Goal: Information Seeking & Learning: Learn about a topic

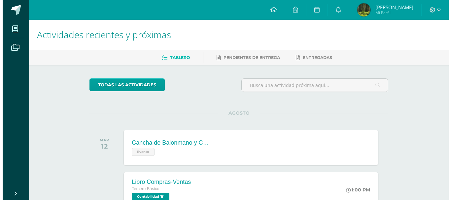
scroll to position [198, 0]
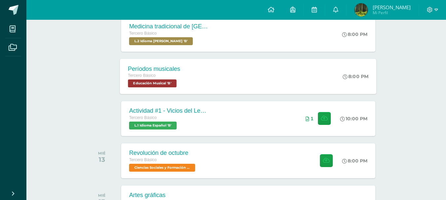
click at [220, 73] on div "Períodos musicales Tercero Básico Educación Musical 'B' 8:00 PM Períodos musica…" at bounding box center [248, 76] width 256 height 35
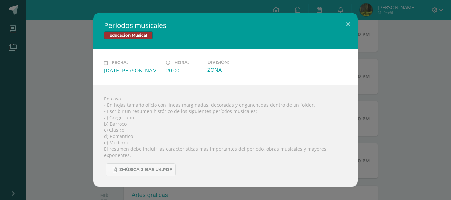
click at [50, 89] on div "Períodos musicales Educación Musical Fecha: [DATE][PERSON_NAME] Hora: 20:00 Div…" at bounding box center [226, 100] width 446 height 174
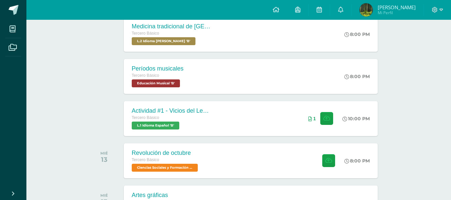
click at [168, 36] on h2 "Períodos musicales" at bounding box center [225, 33] width 218 height 8
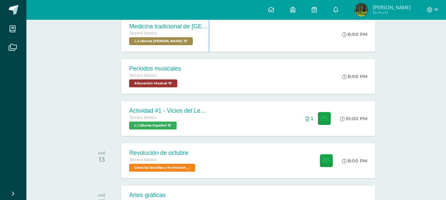
click at [168, 36] on div "Tercero Básico" at bounding box center [168, 33] width 79 height 7
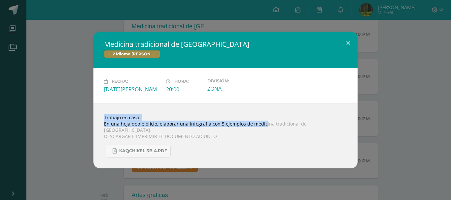
drag, startPoint x: 222, startPoint y: 122, endPoint x: 261, endPoint y: 129, distance: 39.8
click at [261, 129] on div "Trabajo en casa: En una hoja doble oficio, elaborar una infografía con 5 ejempl…" at bounding box center [225, 136] width 264 height 65
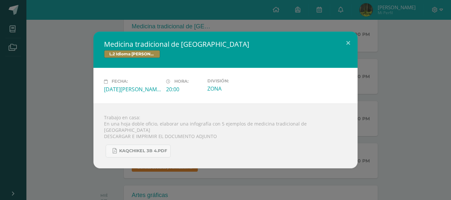
click at [262, 133] on div "Trabajo en casa: En una hoja doble oficio, elaborar una infografía con 5 ejempl…" at bounding box center [225, 136] width 264 height 65
drag, startPoint x: 254, startPoint y: 126, endPoint x: 292, endPoint y: 129, distance: 38.1
click at [292, 129] on div "Trabajo en casa: En una hoja doble oficio, elaborar una infografía con 5 ejempl…" at bounding box center [225, 136] width 264 height 65
click at [276, 140] on div "KAQCHIKEL 3B 4.pdf" at bounding box center [225, 149] width 243 height 18
drag, startPoint x: 246, startPoint y: 127, endPoint x: 255, endPoint y: 127, distance: 8.9
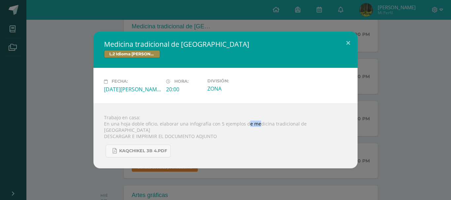
click at [255, 127] on div "Trabajo en casa: En una hoja doble oficio, elaborar una infografía con 5 ejempl…" at bounding box center [225, 136] width 264 height 65
click at [251, 130] on div "Trabajo en casa: En una hoja doble oficio, elaborar una infografía con 5 ejempl…" at bounding box center [225, 136] width 264 height 65
drag, startPoint x: 249, startPoint y: 128, endPoint x: 324, endPoint y: 127, distance: 74.6
click at [324, 127] on div "Trabajo en casa: En una hoja doble oficio, elaborar una infografía con 5 ejempl…" at bounding box center [225, 136] width 264 height 65
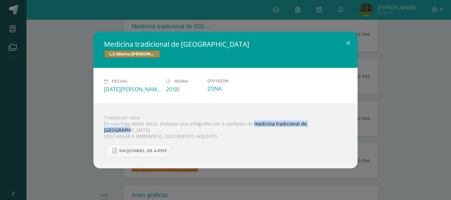
copy div "medicina tradicional de [GEOGRAPHIC_DATA]"
